Goal: Communication & Community: Share content

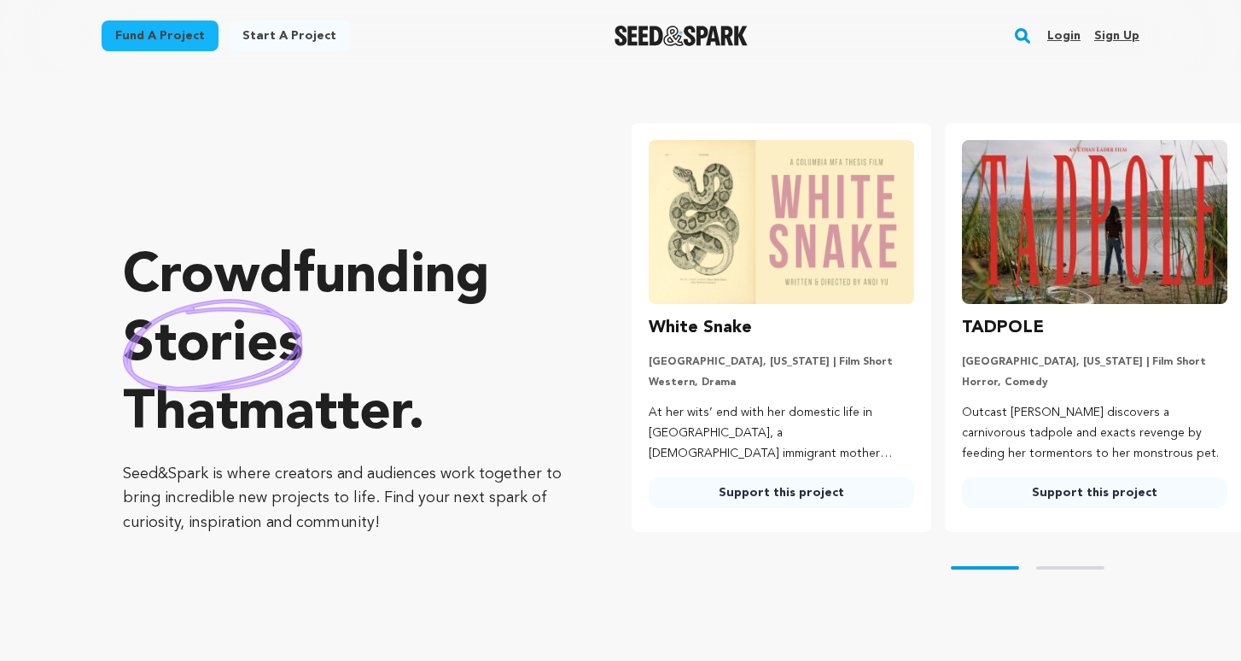
click at [1071, 35] on link "Login" at bounding box center [1064, 35] width 33 height 27
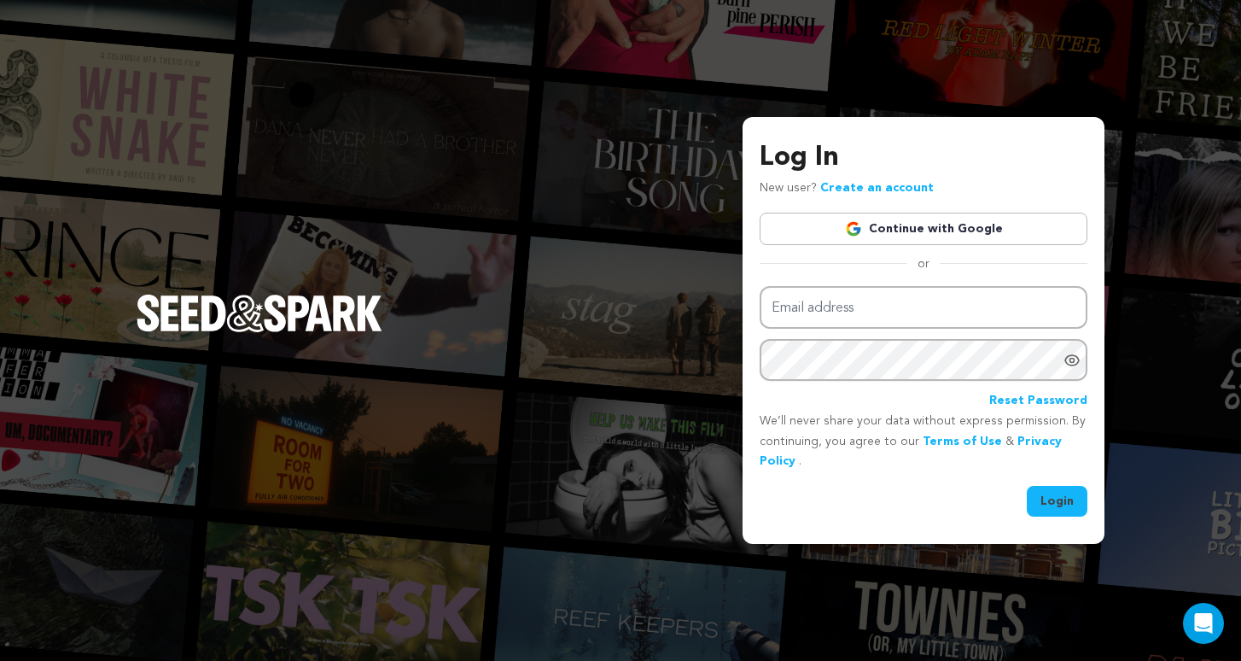
click at [995, 217] on link "Continue with Google" at bounding box center [924, 229] width 328 height 32
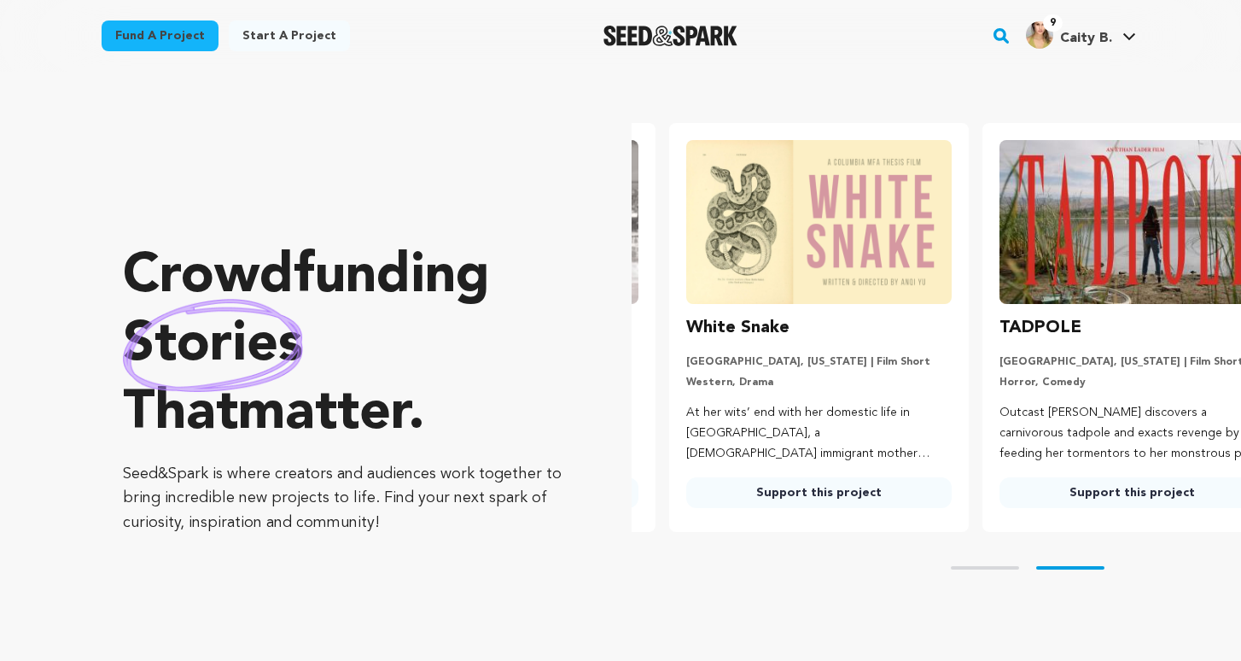
scroll to position [0, 327]
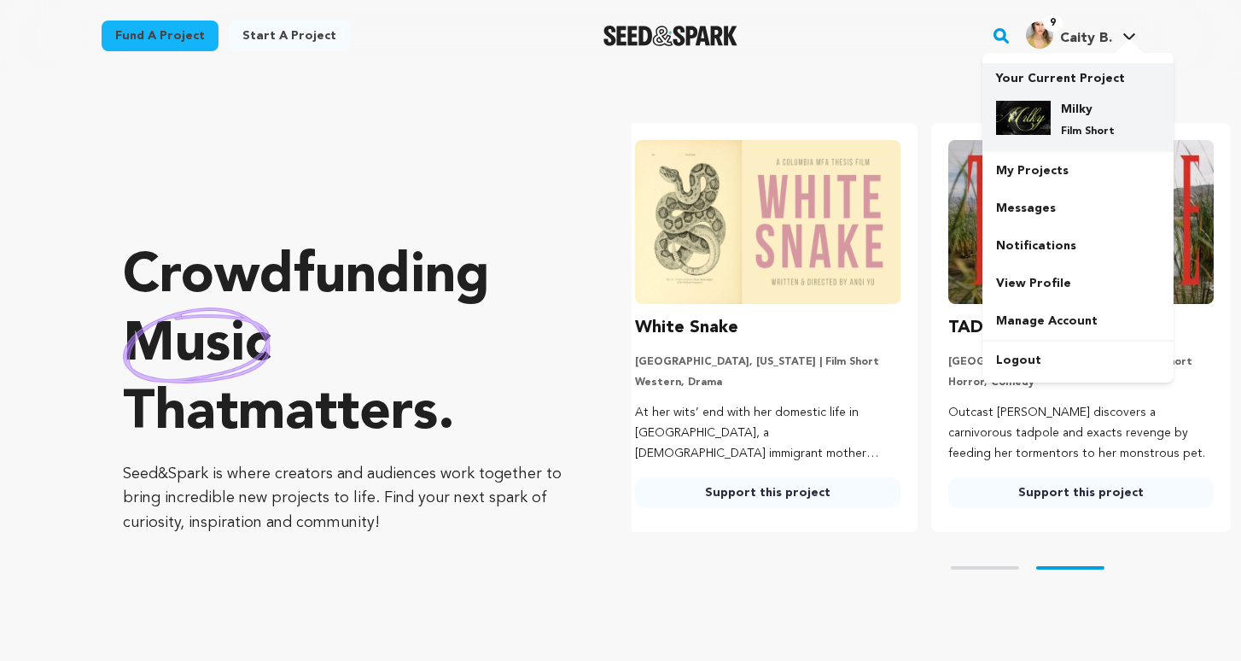
click at [1061, 93] on div "Milky Film Short" at bounding box center [1078, 119] width 164 height 65
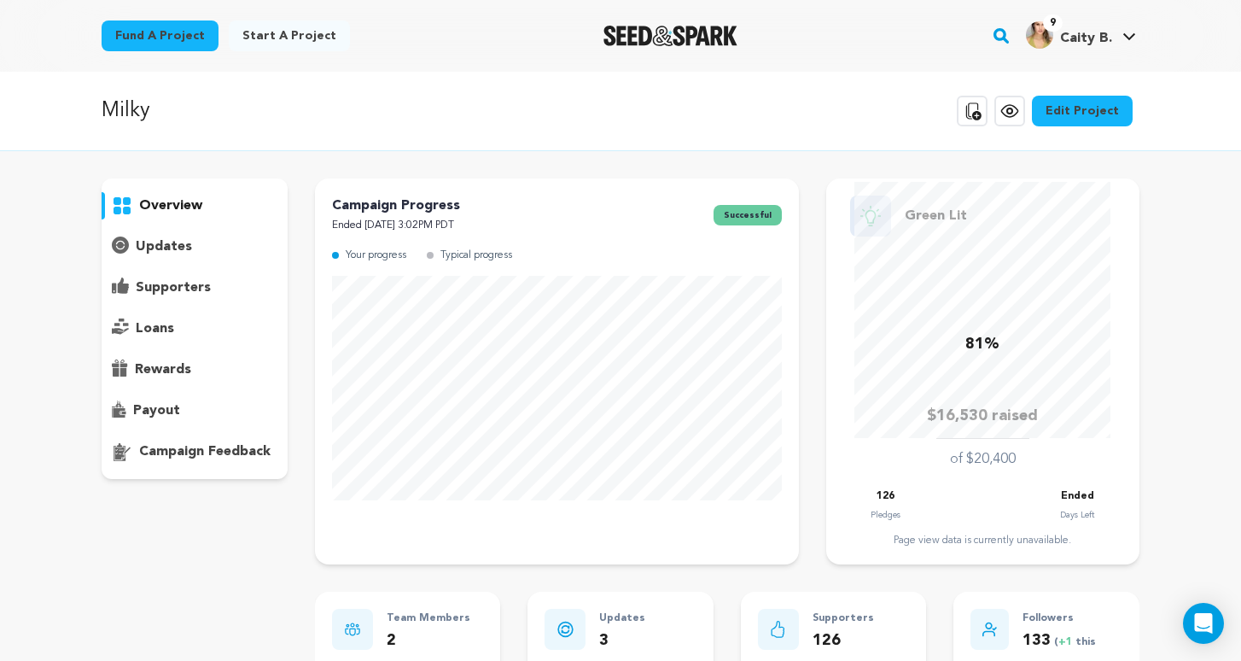
click at [169, 242] on p "updates" at bounding box center [164, 246] width 56 height 20
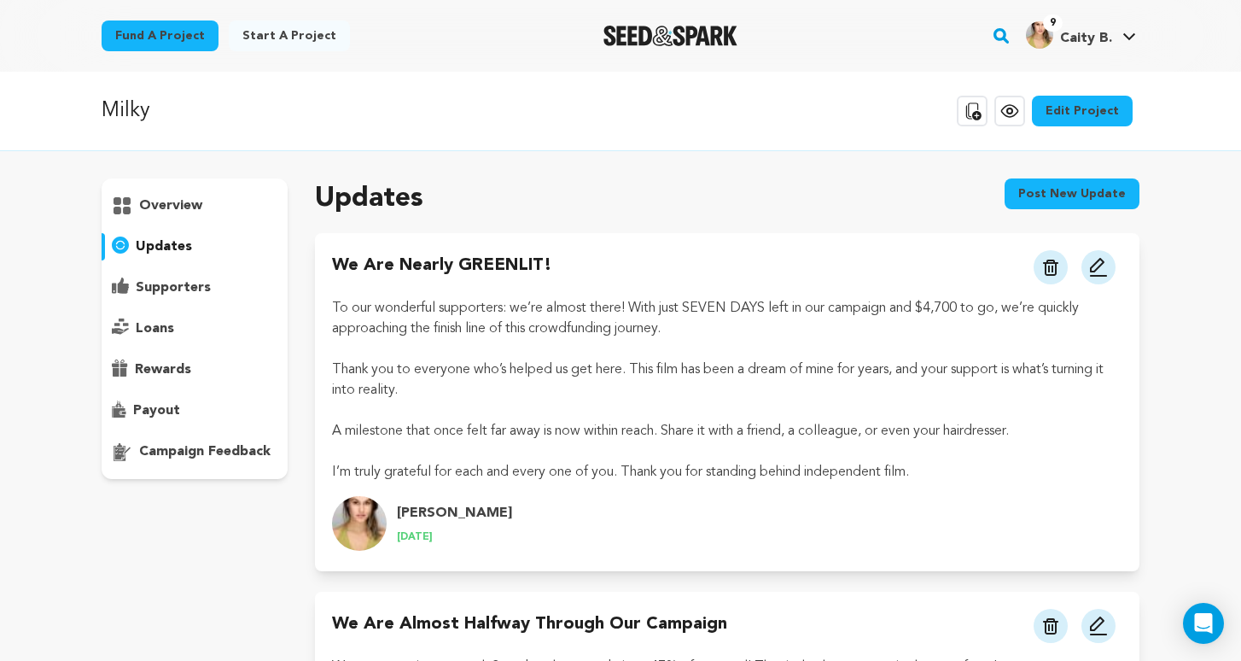
click at [1084, 185] on button "Post new update" at bounding box center [1072, 193] width 135 height 31
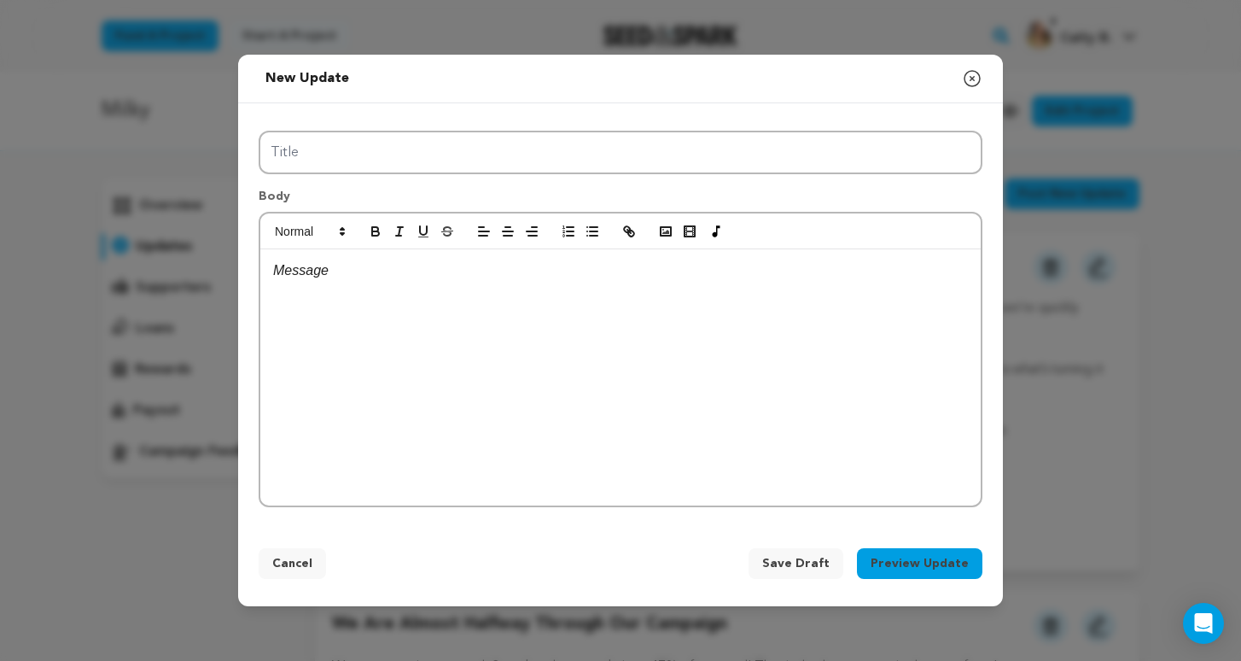
click at [675, 337] on div at bounding box center [620, 377] width 721 height 256
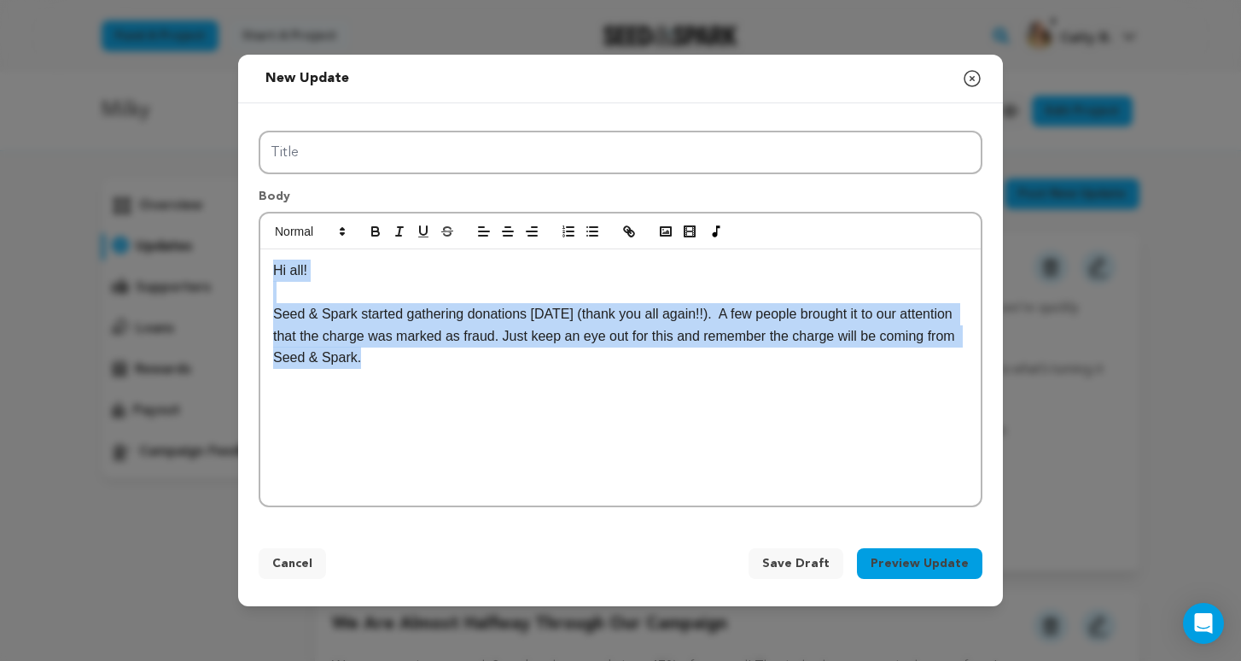
drag, startPoint x: 552, startPoint y: 369, endPoint x: 197, endPoint y: 186, distance: 399.4
click at [197, 186] on div "New update Preview your update Close modal Title Body Hi all! Seed & Spark star…" at bounding box center [620, 330] width 1241 height 661
copy div "Hi all! Seed & Spark started gathering donations today (thank you all again!!).…"
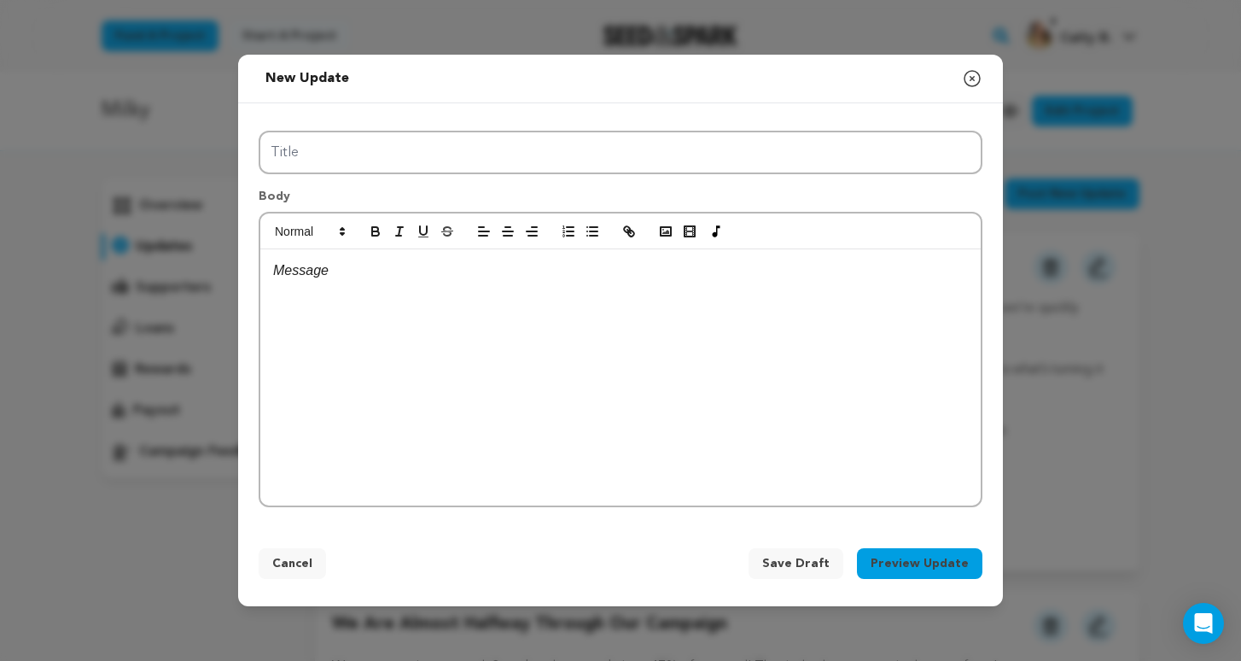
scroll to position [16, 0]
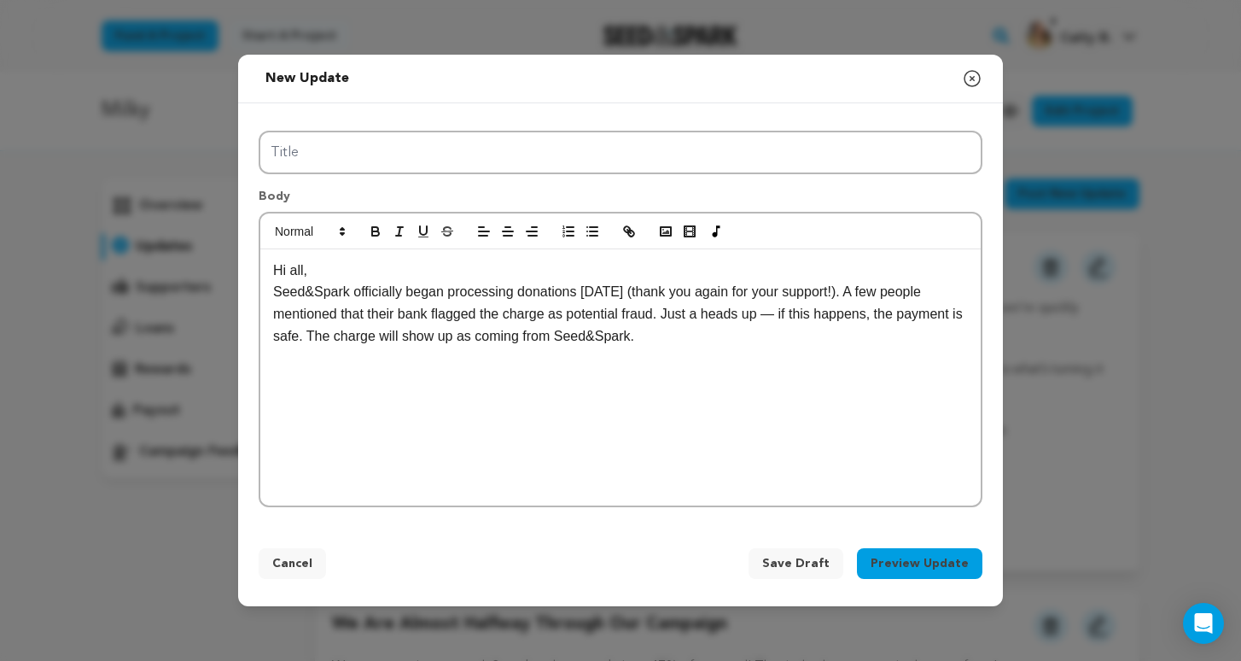
click at [787, 314] on p "Seed&Spark officially began processing donations today (thank you again for you…" at bounding box center [620, 314] width 695 height 66
click at [711, 345] on p "Seed&Spark officially began processing donations today (thank you again for you…" at bounding box center [620, 314] width 695 height 66
click at [351, 266] on p "Hi all," at bounding box center [620, 271] width 695 height 22
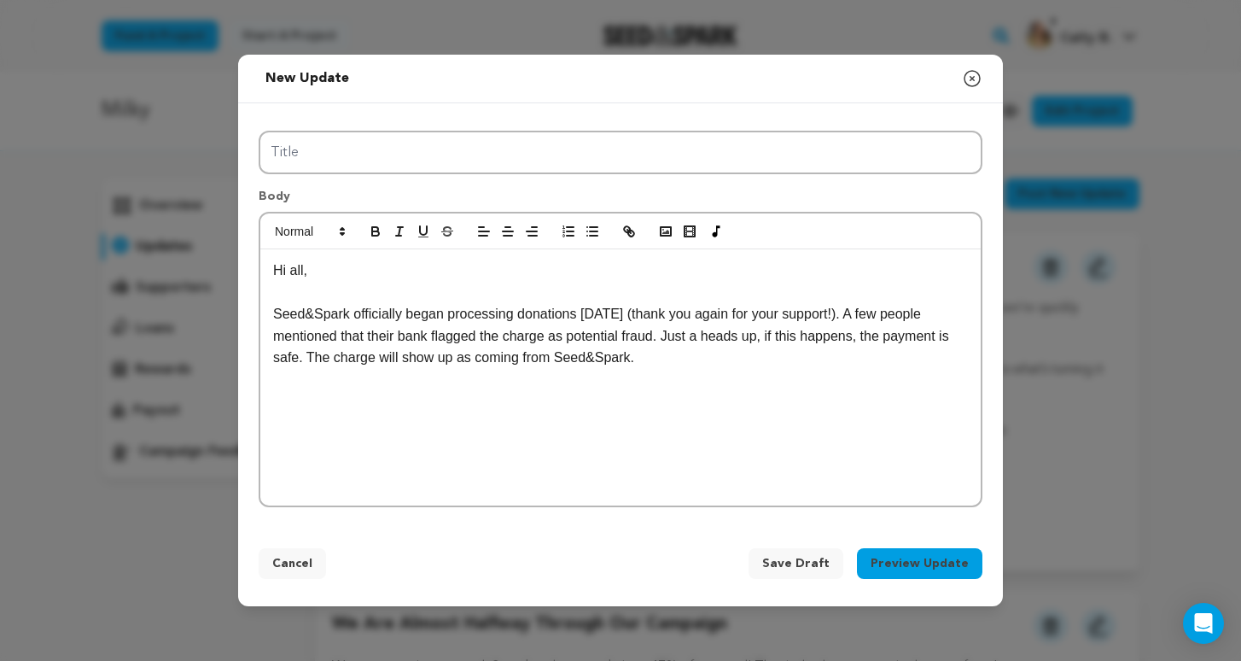
click at [712, 370] on p at bounding box center [620, 380] width 695 height 22
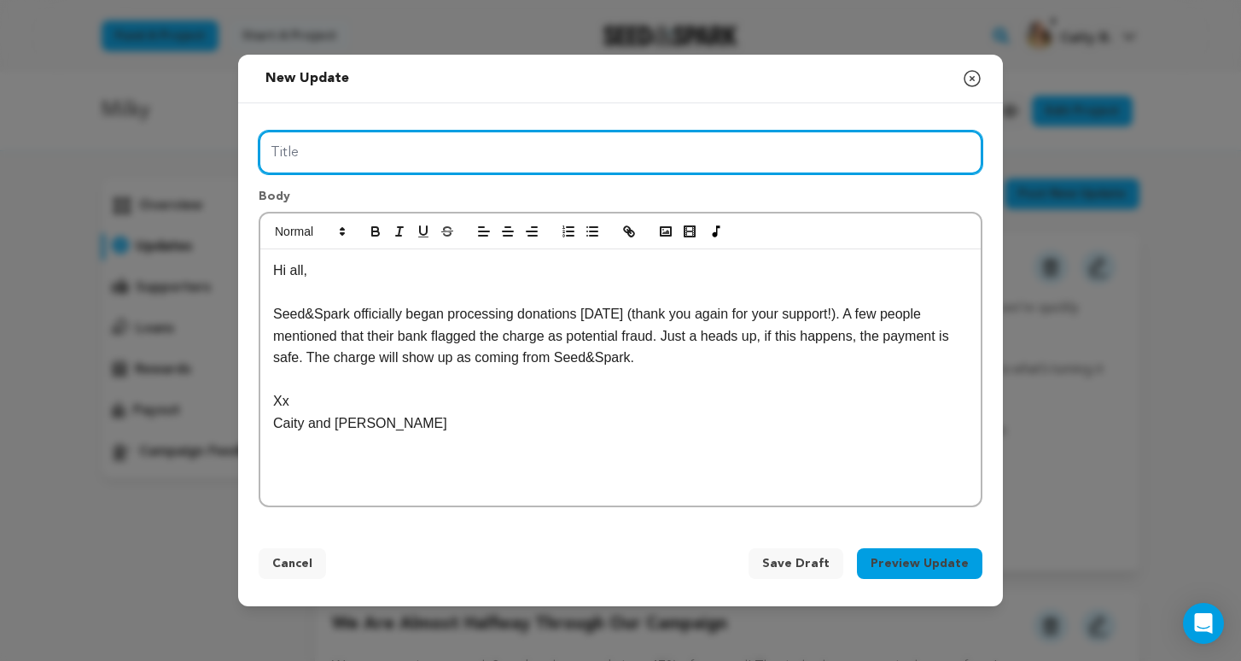
click at [506, 136] on input "Title" at bounding box center [621, 153] width 724 height 44
type input "Seed & Spark Charge"
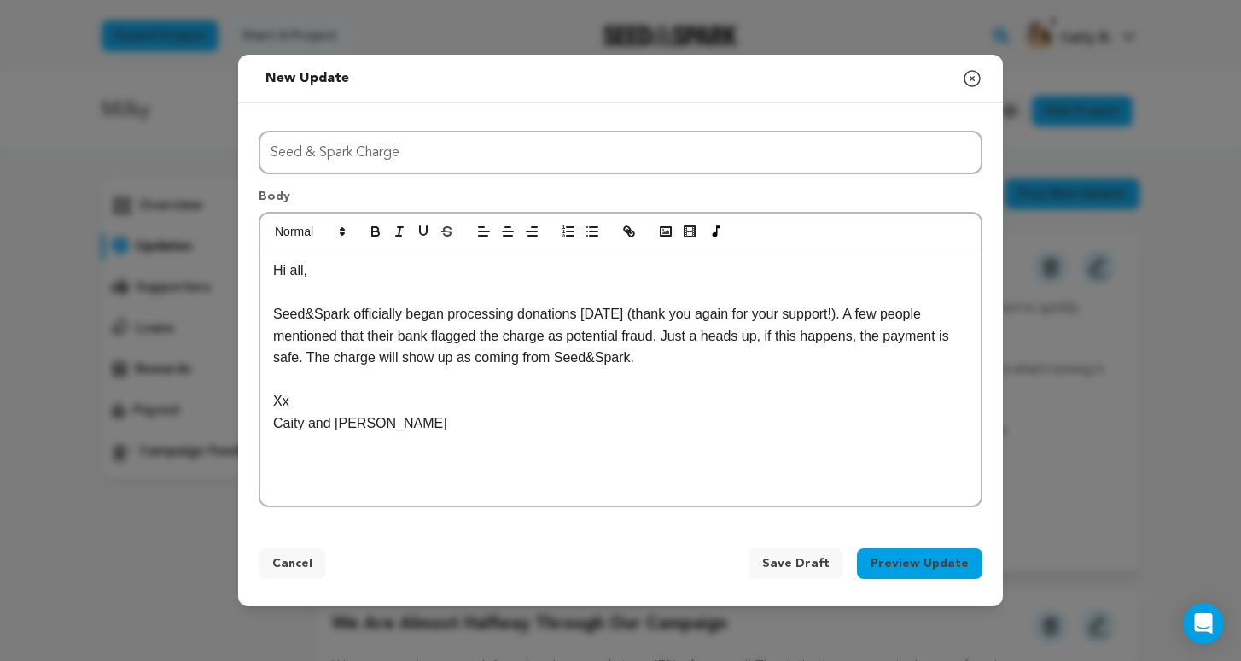
click at [885, 567] on button "Preview Update" at bounding box center [920, 563] width 126 height 31
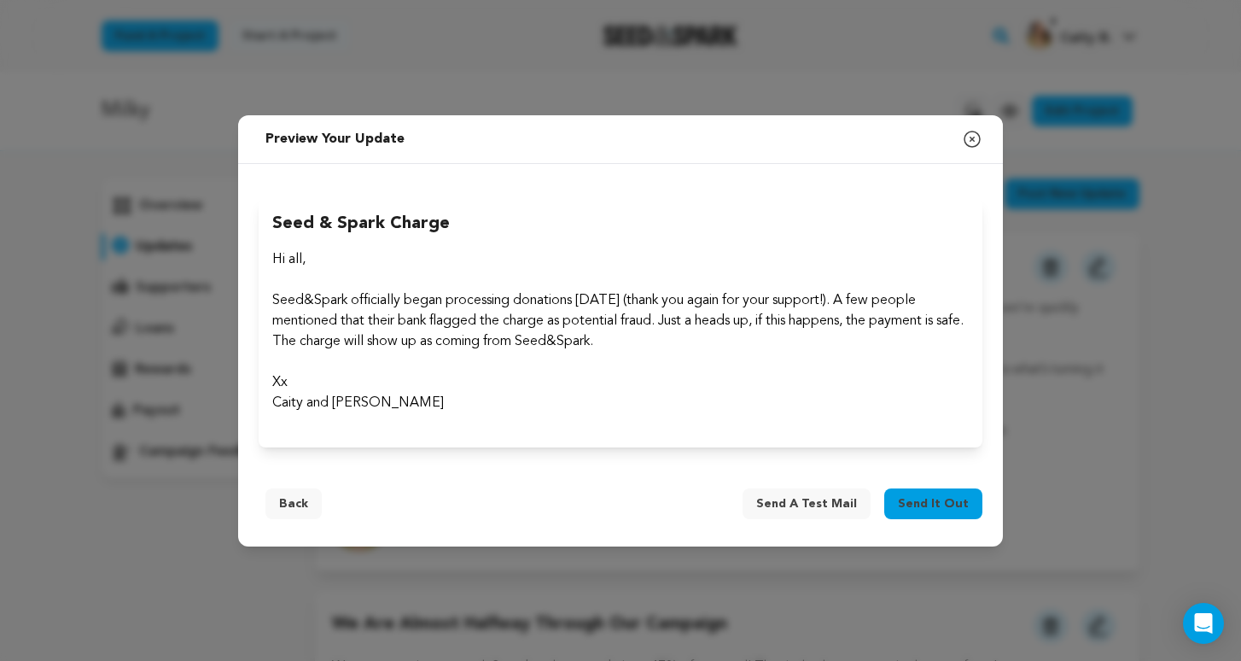
click at [929, 482] on div "Cancel Save Draft Preview Update Back Send a test mail Send it out" at bounding box center [620, 507] width 765 height 79
click at [925, 495] on span "Send it out" at bounding box center [933, 503] width 71 height 17
